Goal: Find specific page/section: Find specific page/section

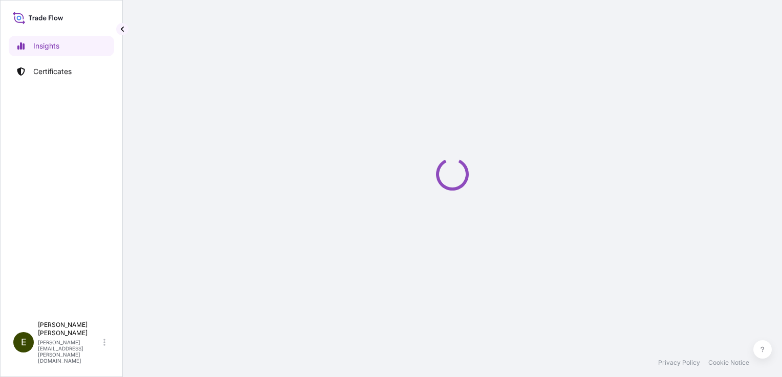
select select "2025"
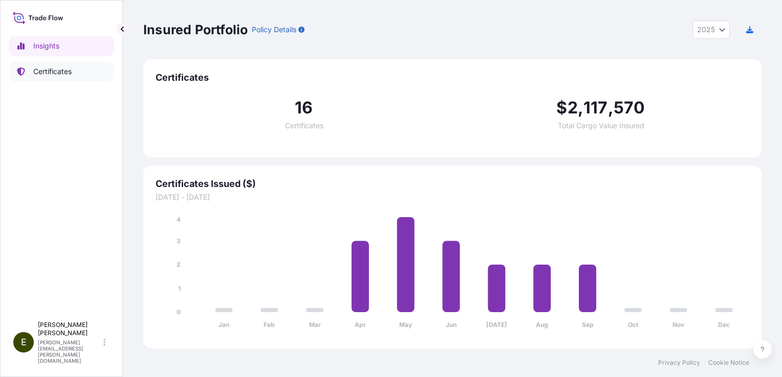
click at [56, 72] on p "Certificates" at bounding box center [52, 71] width 38 height 10
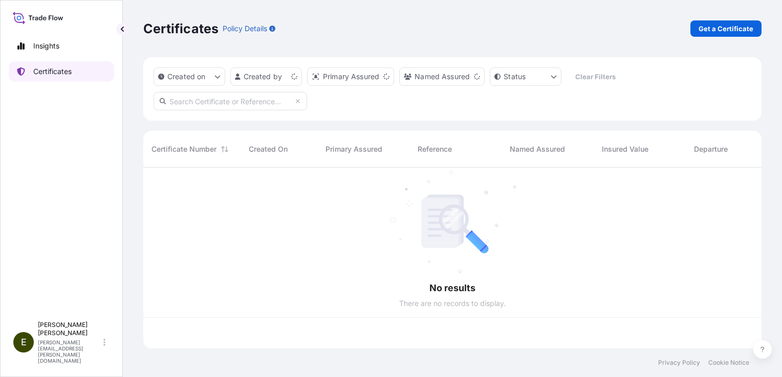
scroll to position [179, 610]
